Goal: Task Accomplishment & Management: Manage account settings

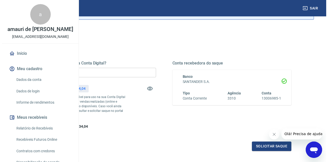
scroll to position [51, 0]
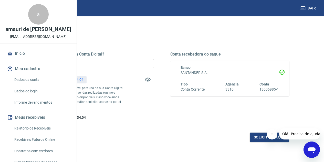
click at [272, 134] on icon "Fechar mensagem da empresa" at bounding box center [272, 134] width 4 height 4
click at [271, 142] on button "Solicitar saque" at bounding box center [269, 137] width 39 height 9
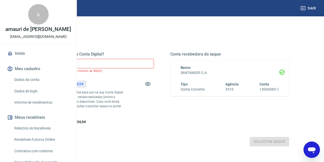
click at [154, 61] on input "R$ 0,00" at bounding box center [94, 63] width 119 height 9
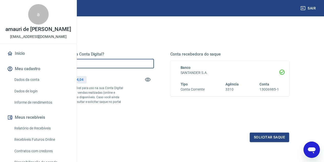
type input "R$ 61.134,04"
click at [274, 142] on button "Solicitar saque" at bounding box center [269, 137] width 39 height 9
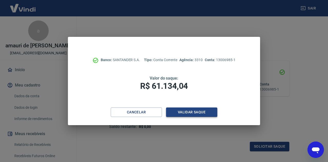
click at [185, 112] on button "Validar saque" at bounding box center [191, 112] width 51 height 9
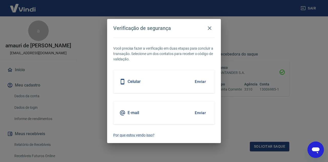
click at [198, 112] on button "Enviar" at bounding box center [200, 113] width 17 height 11
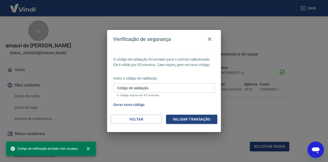
click at [176, 88] on input "Código de validação" at bounding box center [163, 87] width 101 height 9
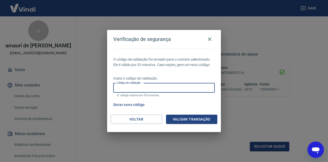
paste input "792962"
type input "792962"
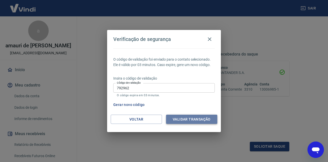
click at [189, 118] on button "Validar transação" at bounding box center [191, 119] width 51 height 9
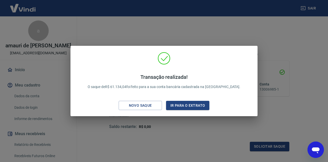
click at [279, 92] on div "Transação realizada! O saque de R$ 61.134,04 foi feito para a sua conta bancári…" at bounding box center [164, 81] width 328 height 162
